Goal: Communication & Community: Ask a question

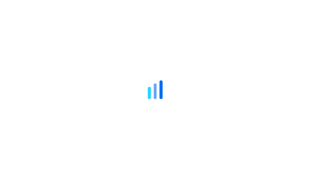
type input "**********"
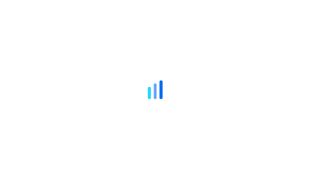
type input "**********"
